Goal: Entertainment & Leisure: Browse casually

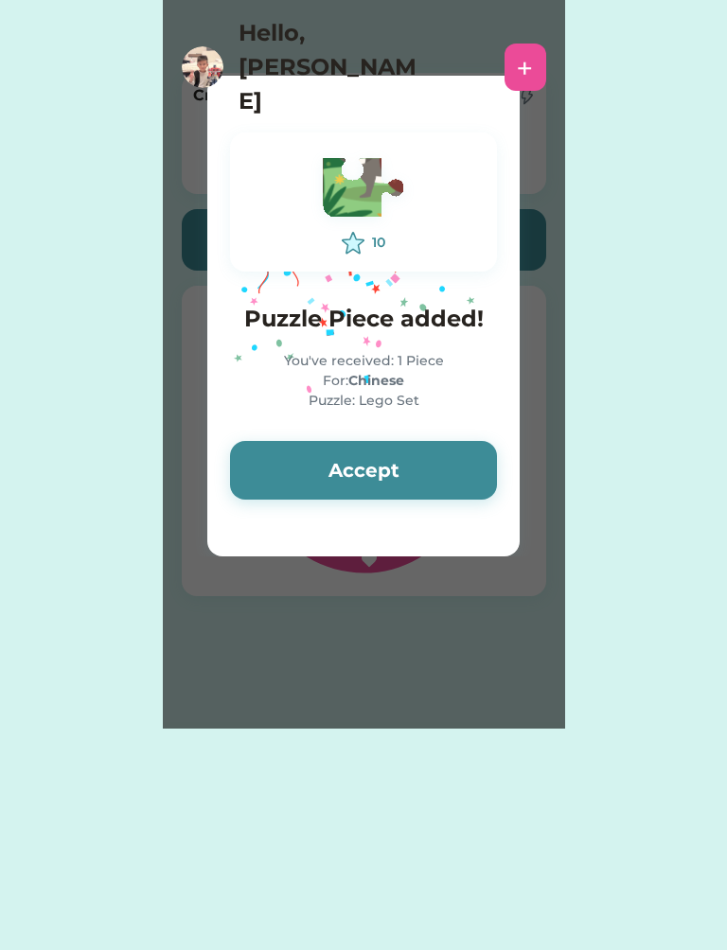
click at [368, 471] on button "Accept" at bounding box center [363, 470] width 267 height 59
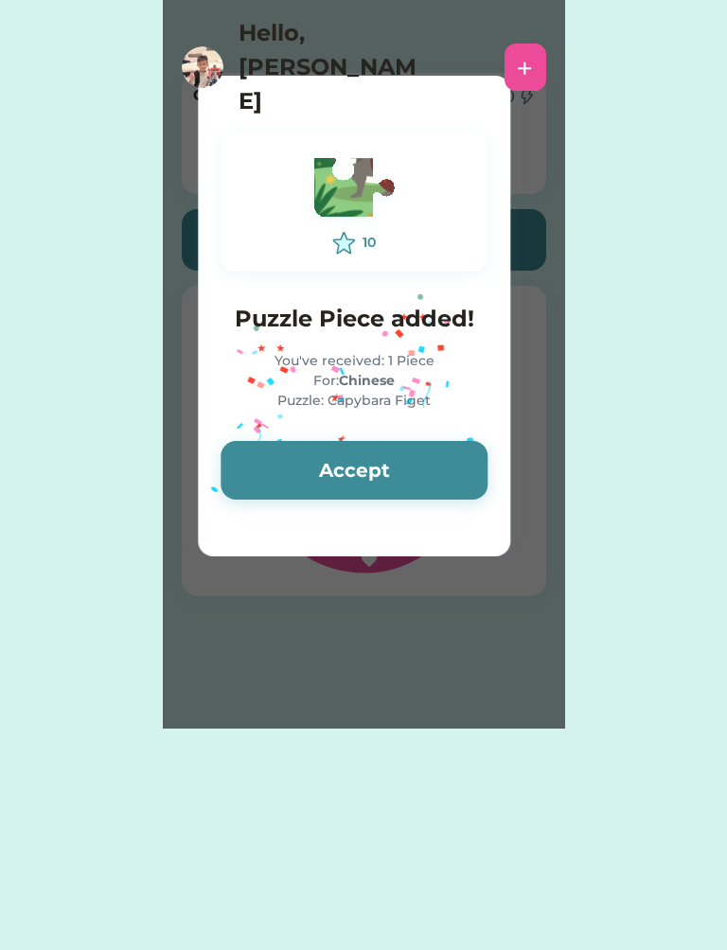
click at [356, 468] on button "Accept" at bounding box center [354, 470] width 267 height 59
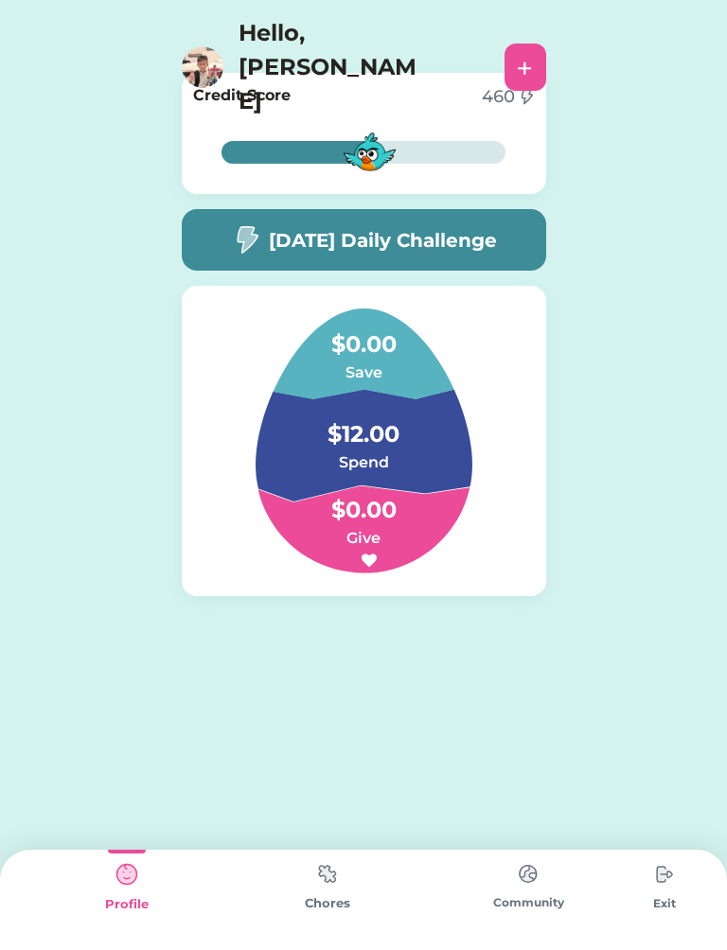
click at [327, 884] on img at bounding box center [328, 874] width 38 height 37
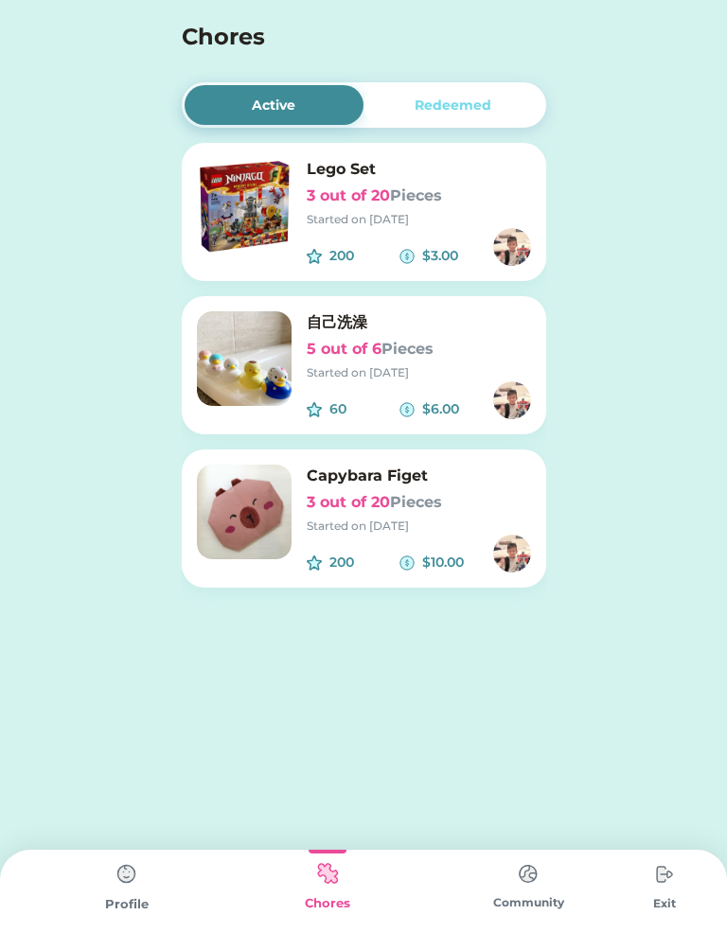
click at [235, 208] on img at bounding box center [244, 205] width 95 height 95
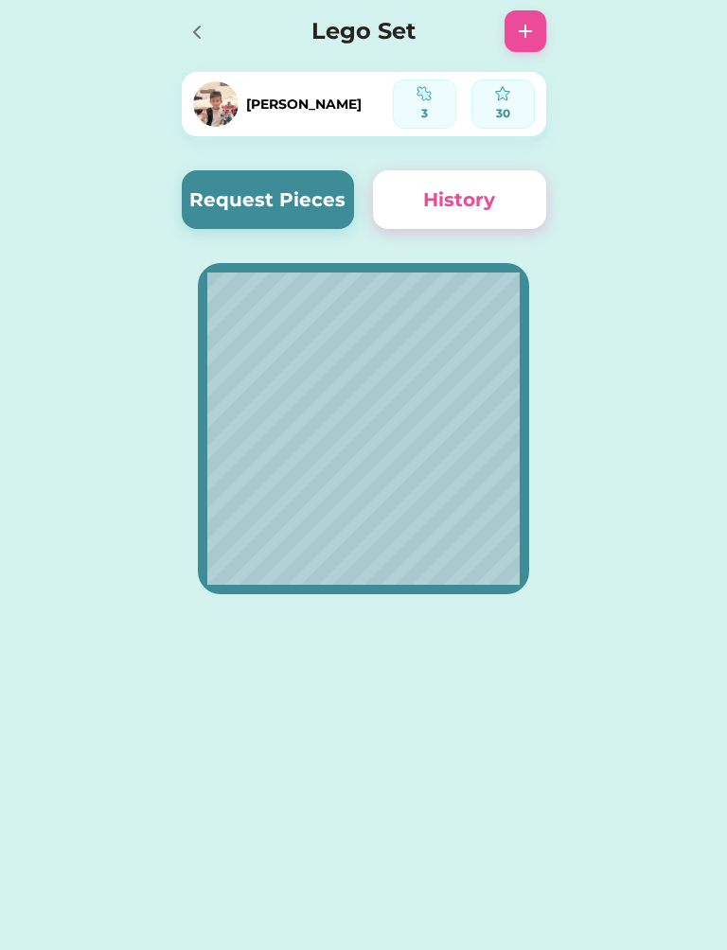
click at [186, 37] on icon at bounding box center [197, 32] width 23 height 23
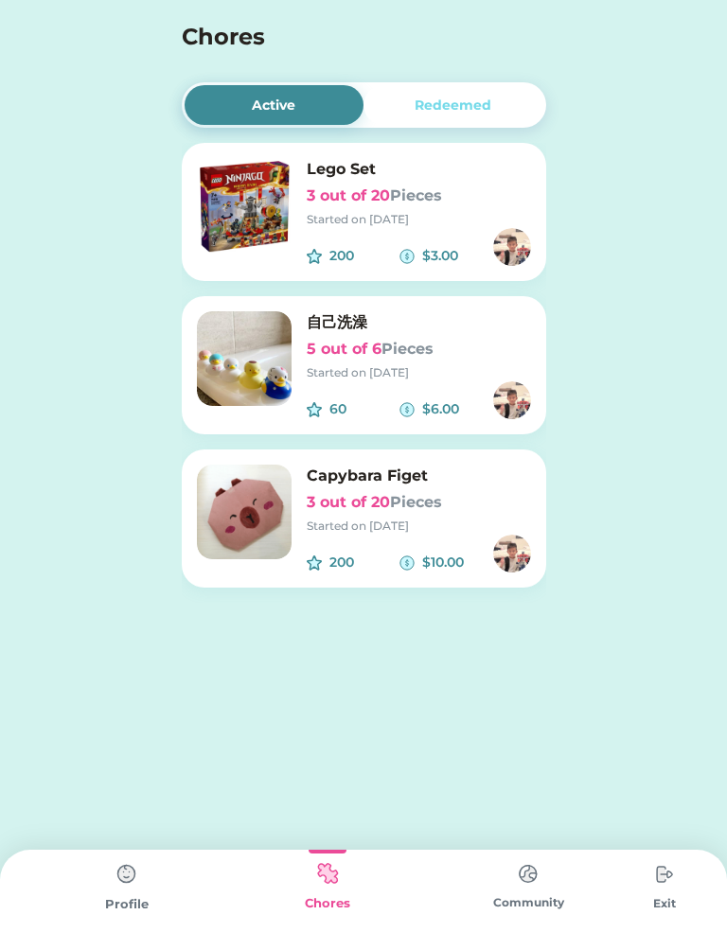
click at [493, 529] on div "Started on [DATE]" at bounding box center [419, 526] width 224 height 17
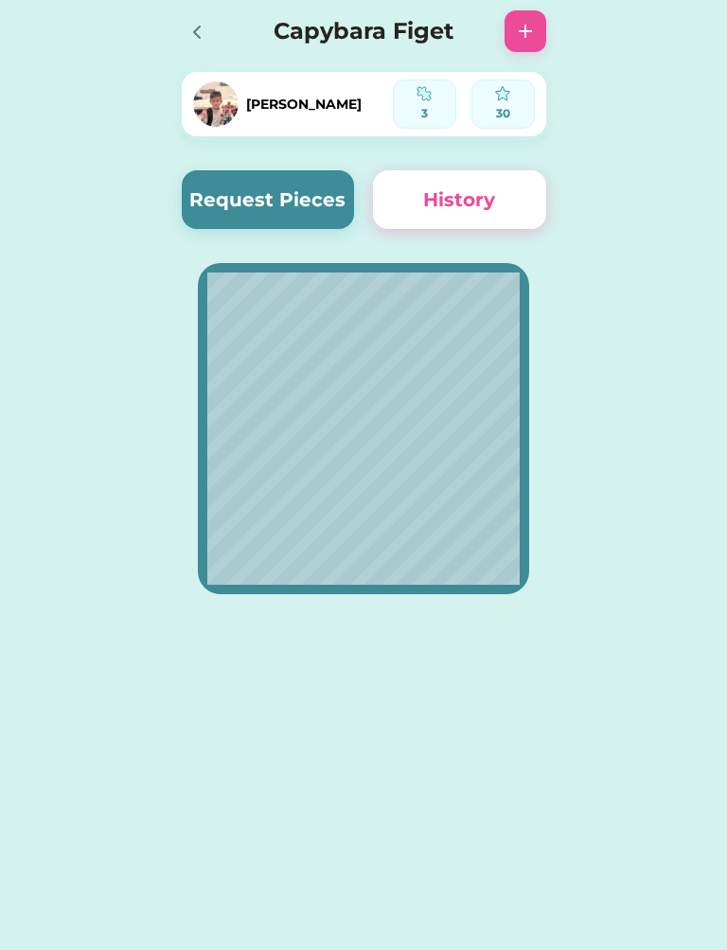
click at [186, 27] on icon at bounding box center [197, 32] width 23 height 23
